Goal: Task Accomplishment & Management: Complete application form

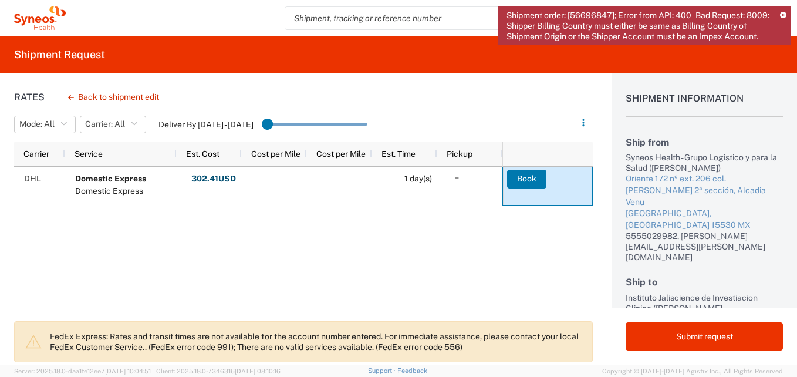
click at [783, 15] on icon at bounding box center [783, 15] width 6 height 6
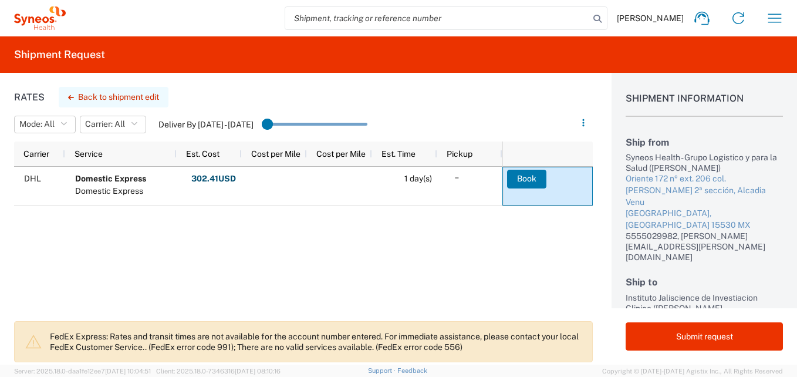
click at [99, 98] on button "Back to shipment edit" at bounding box center [114, 97] width 110 height 21
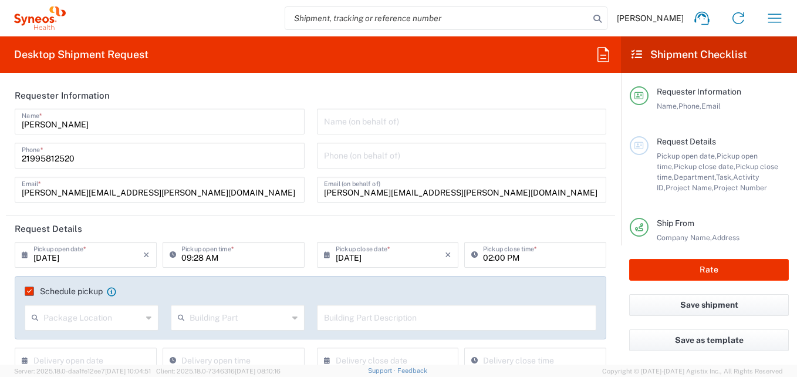
type input "[GEOGRAPHIC_DATA]"
type input "USD"
type input "7041203"
type input "Federal District"
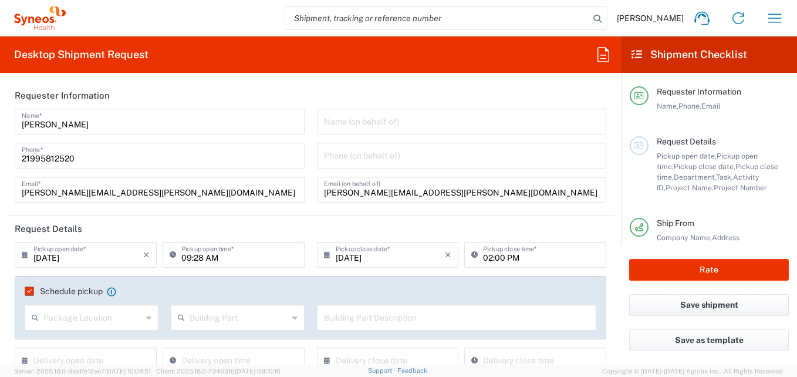
type input "Teva 7041203"
type input "Your Packaging"
type input "[GEOGRAPHIC_DATA]"
type input "3216"
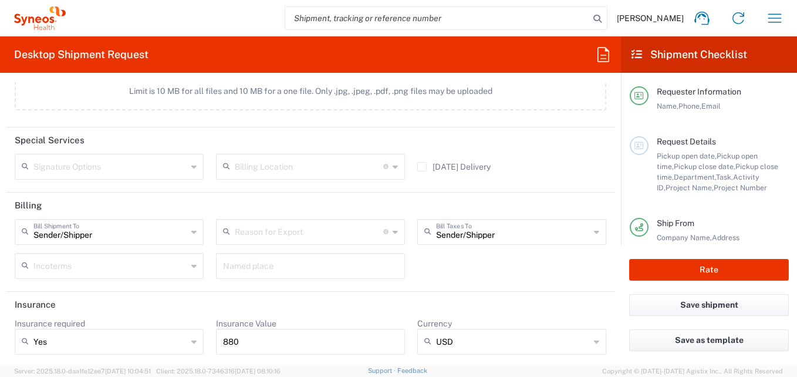
scroll to position [1529, 0]
click at [393, 164] on icon at bounding box center [395, 163] width 5 height 19
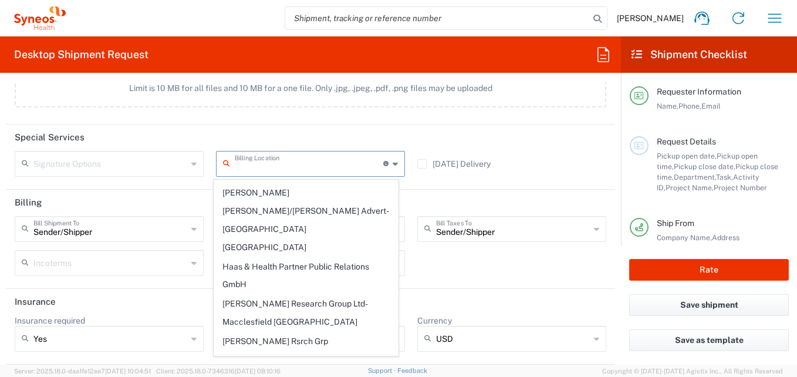
scroll to position [352, 0]
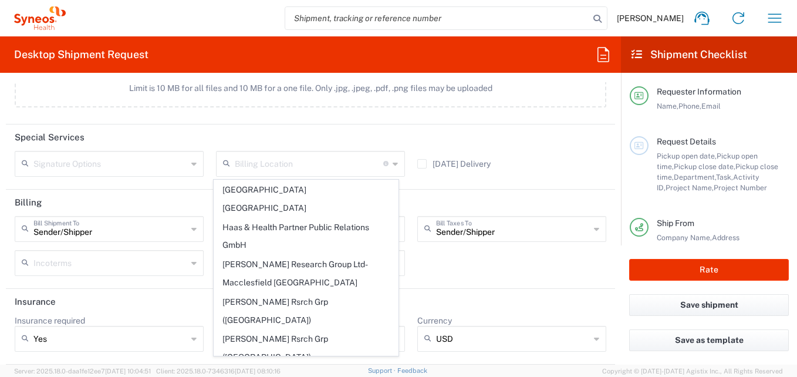
type input "INC Research Clin Svcs [GEOGRAPHIC_DATA]"
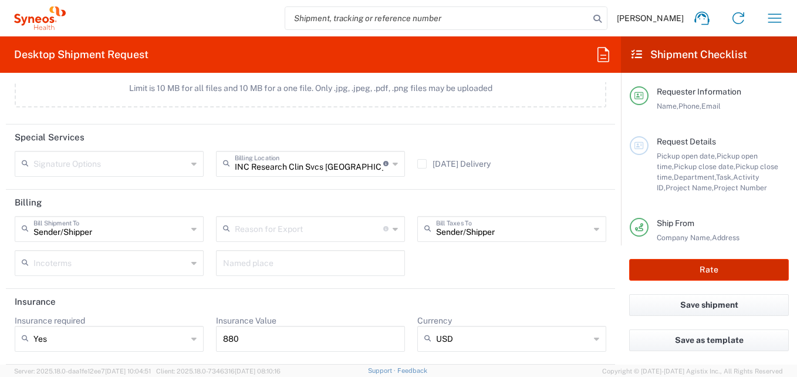
click at [746, 261] on button "Rate" at bounding box center [709, 270] width 160 height 22
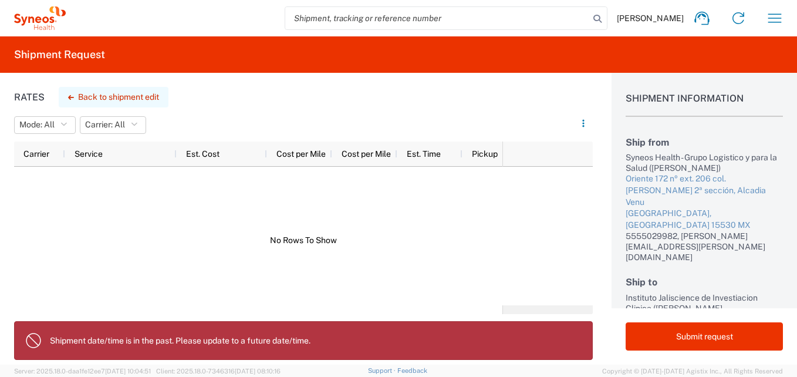
click at [105, 94] on button "Back to shipment edit" at bounding box center [114, 97] width 110 height 21
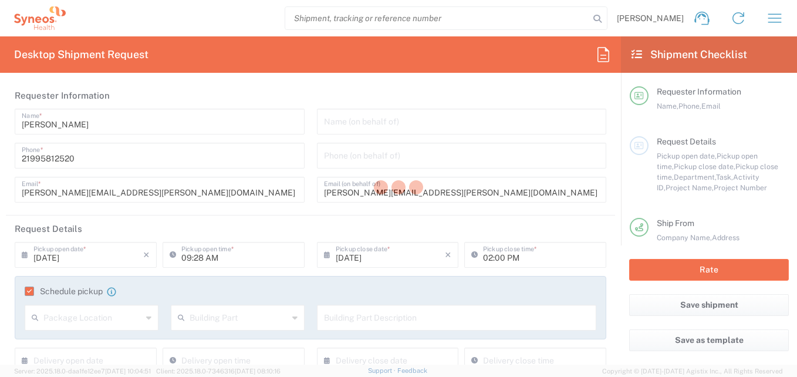
type input "7041203"
type input "Teva 7041203"
type input "[GEOGRAPHIC_DATA]"
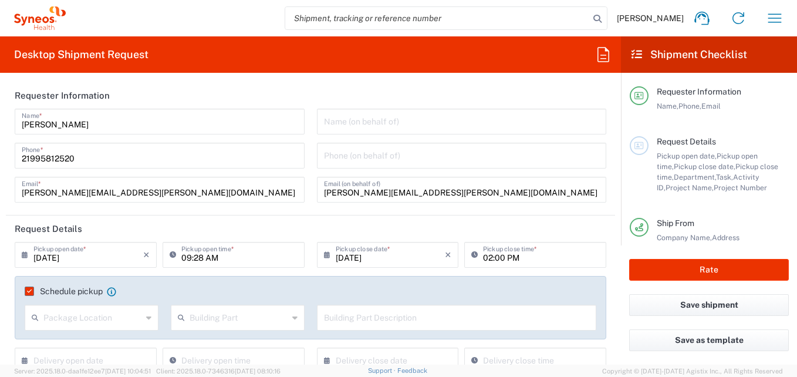
type input "Federal District"
type input "Your Packaging"
type input "3216"
click at [227, 257] on input "09:28 AM" at bounding box center [239, 254] width 116 height 21
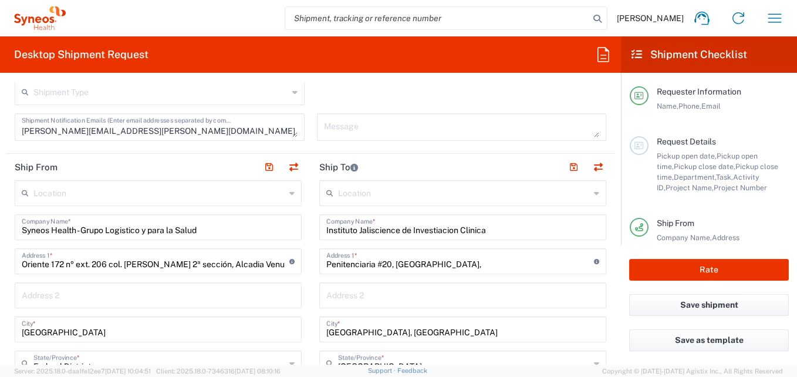
scroll to position [646, 0]
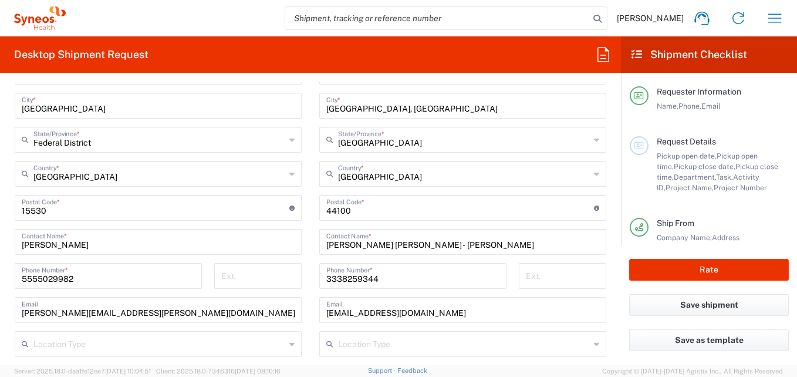
type input "11:28 AM"
click at [739, 264] on button "Rate" at bounding box center [709, 270] width 160 height 22
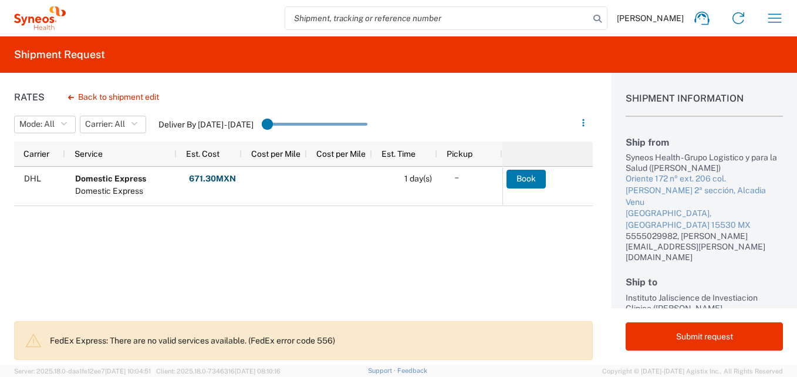
click at [551, 151] on div at bounding box center [550, 153] width 76 height 19
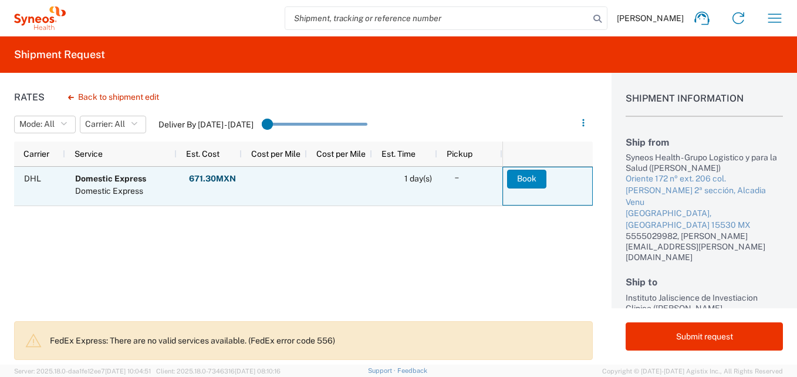
click at [533, 183] on button "Book" at bounding box center [526, 179] width 39 height 19
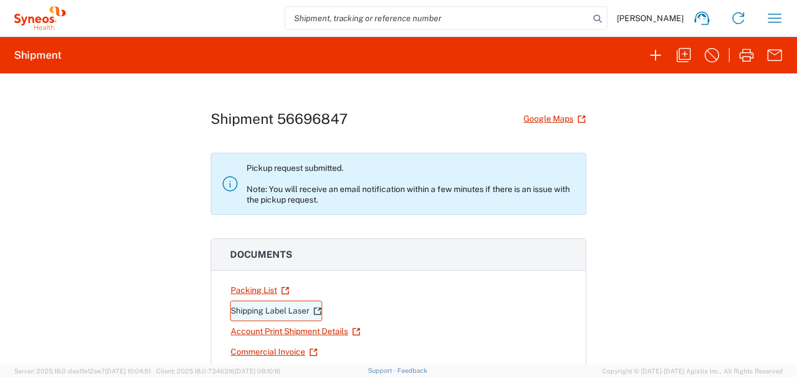
click at [257, 312] on link "Shipping Label Laser" at bounding box center [276, 311] width 92 height 21
